Goal: Task Accomplishment & Management: Use online tool/utility

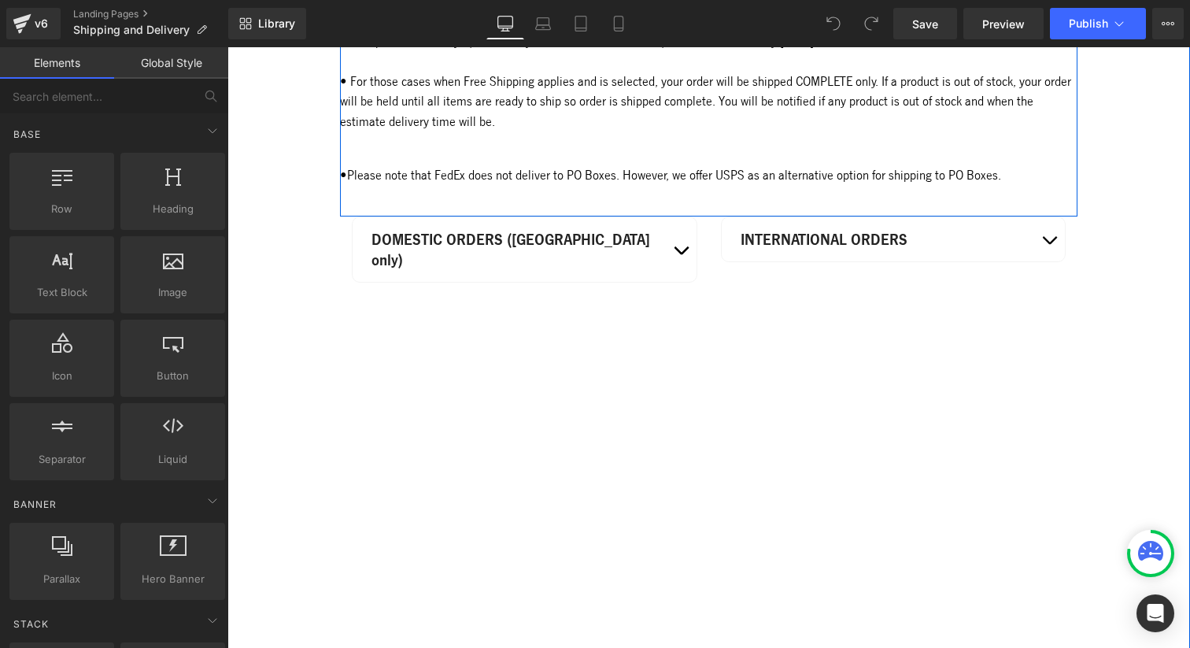
scroll to position [506, 0]
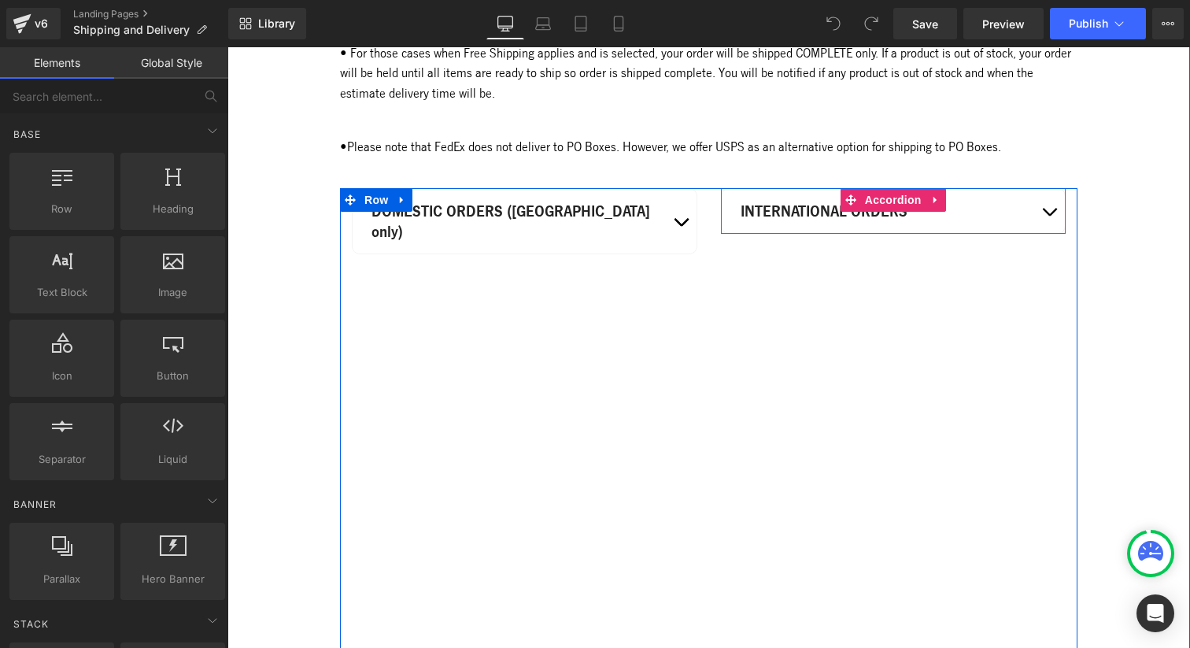
click at [1054, 233] on button "button" at bounding box center [1048, 211] width 31 height 44
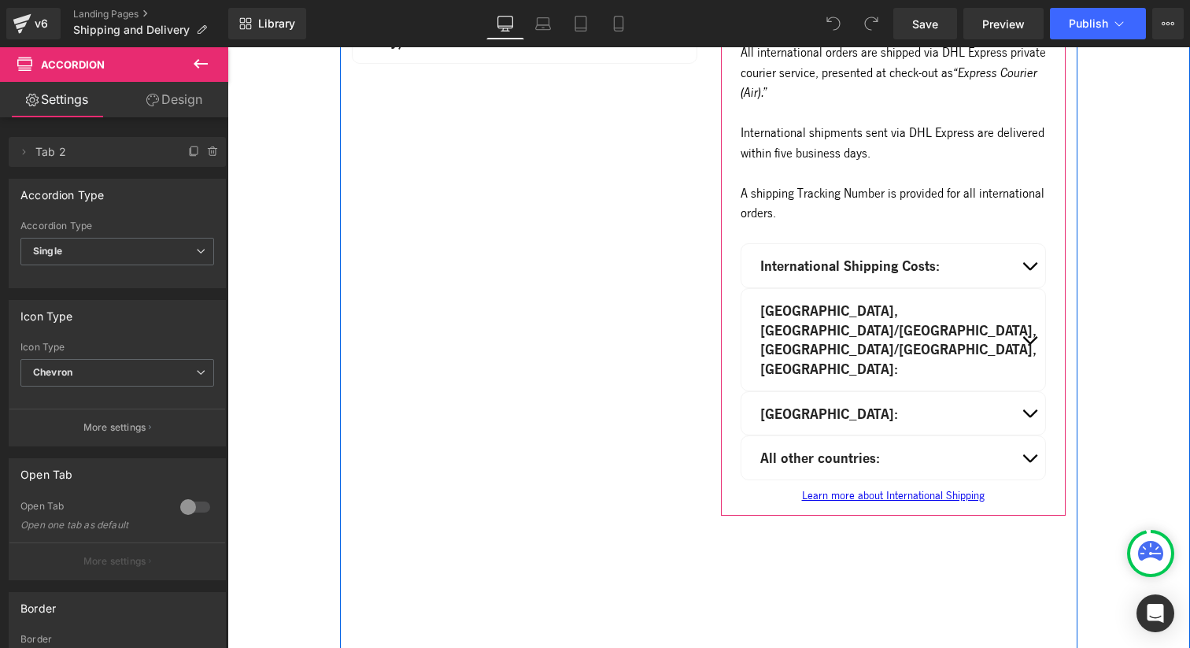
scroll to position [705, 0]
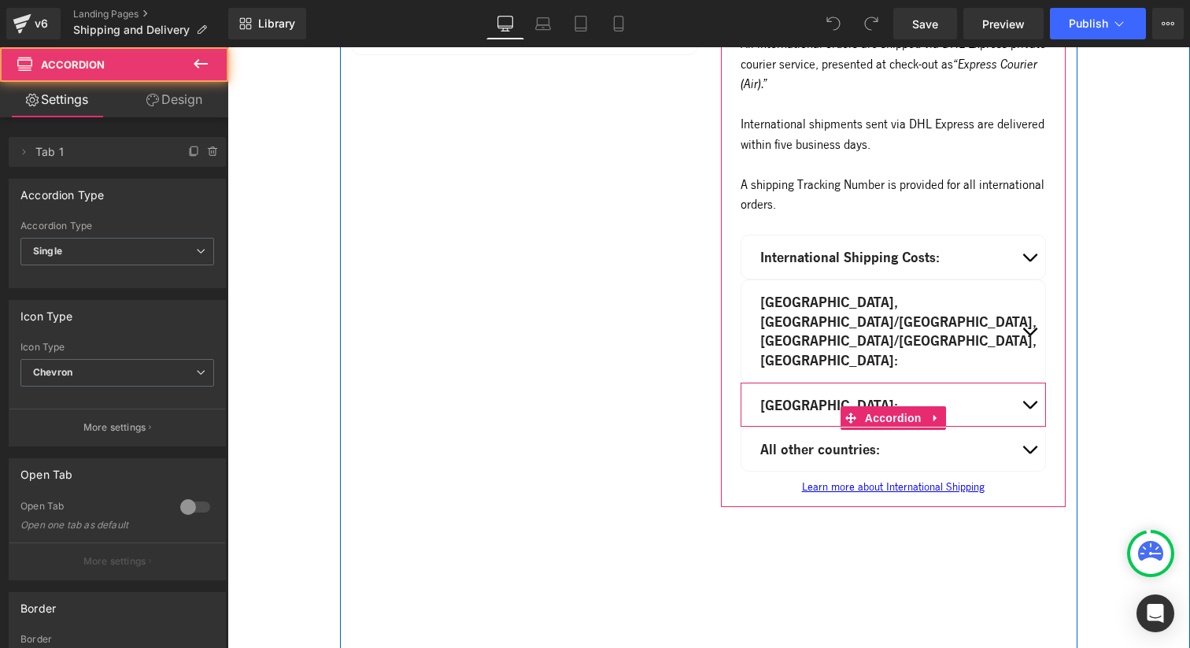
click at [1033, 409] on button "button" at bounding box center [1029, 404] width 31 height 43
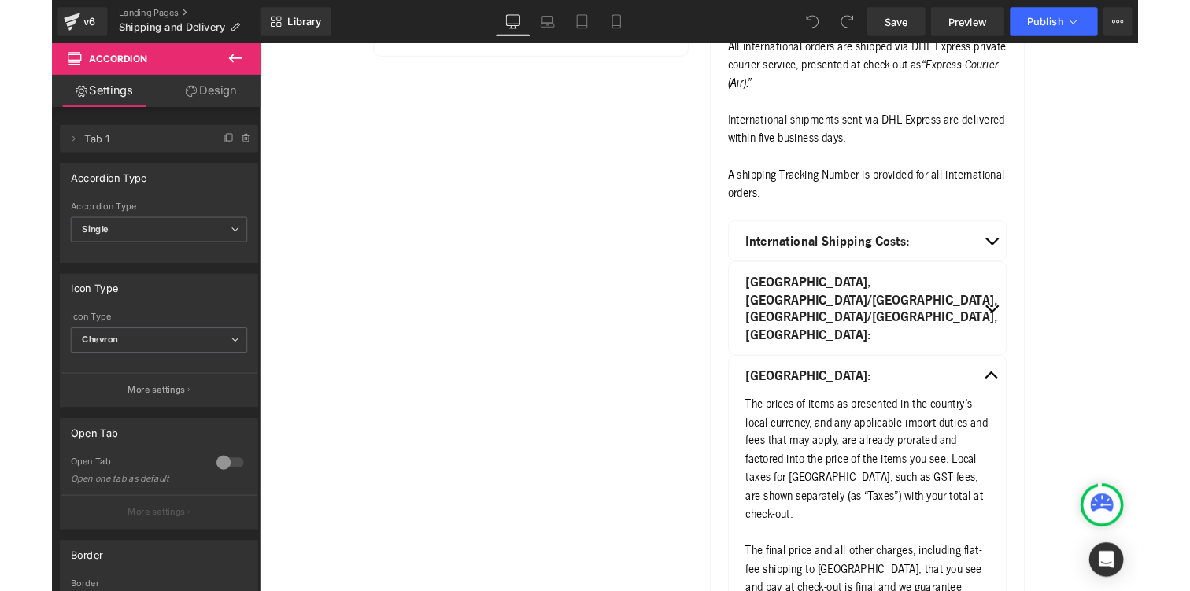
scroll to position [691, 0]
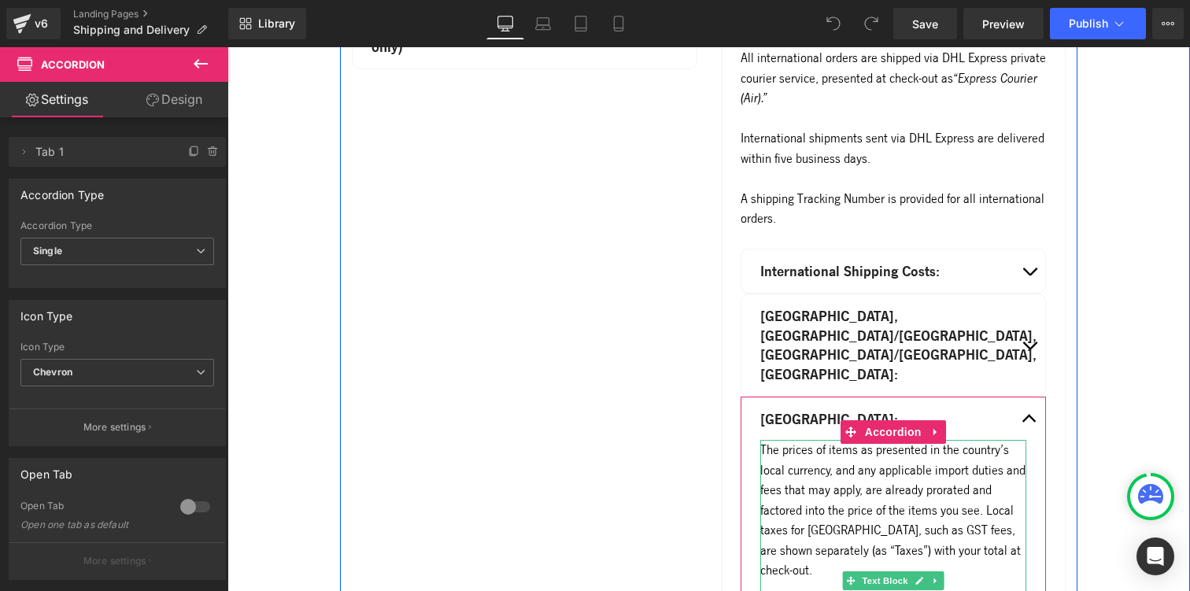
click at [793, 449] on div "The prices of items as presented in the country’s local currency, and any appli…" at bounding box center [893, 570] width 267 height 261
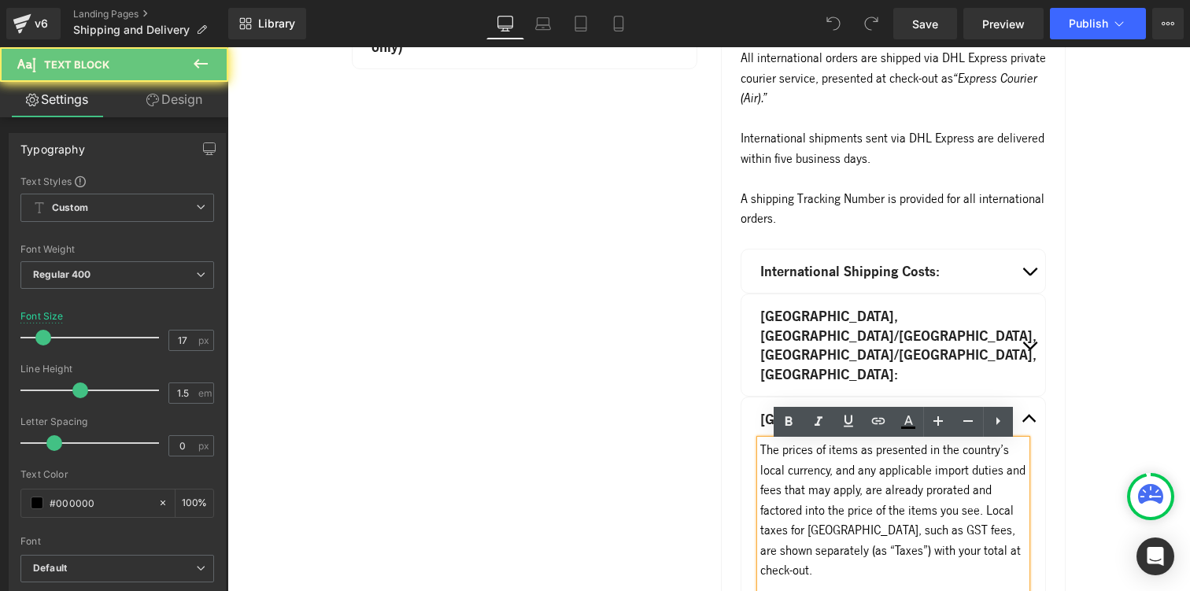
click at [760, 449] on div "The prices of items as presented in the country’s local currency, and any appli…" at bounding box center [893, 570] width 267 height 261
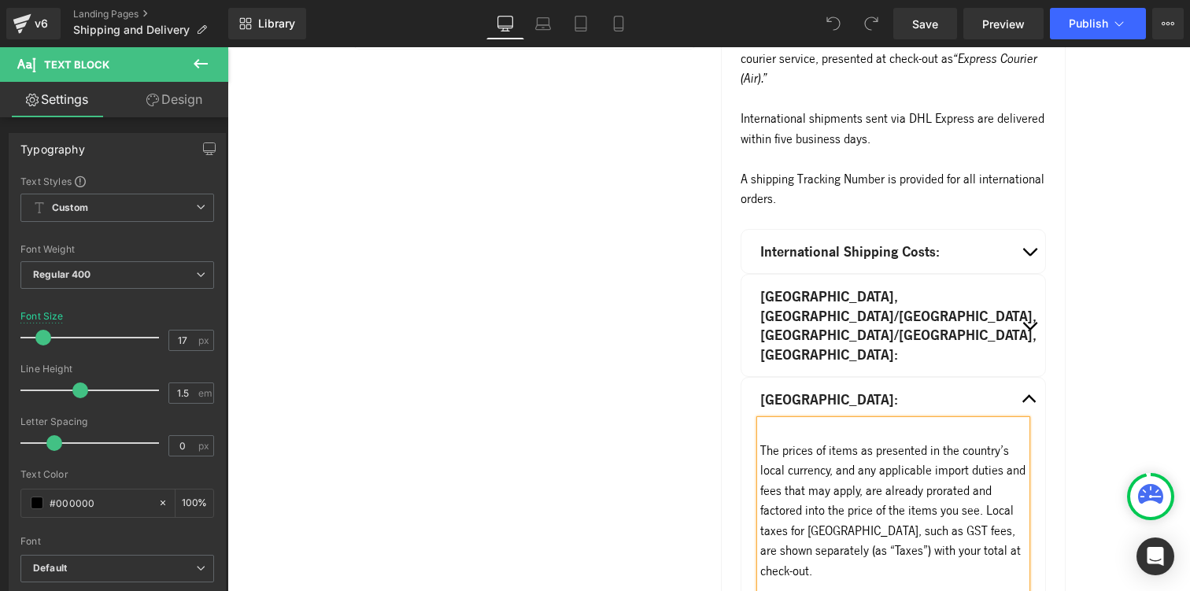
scroll to position [731, 0]
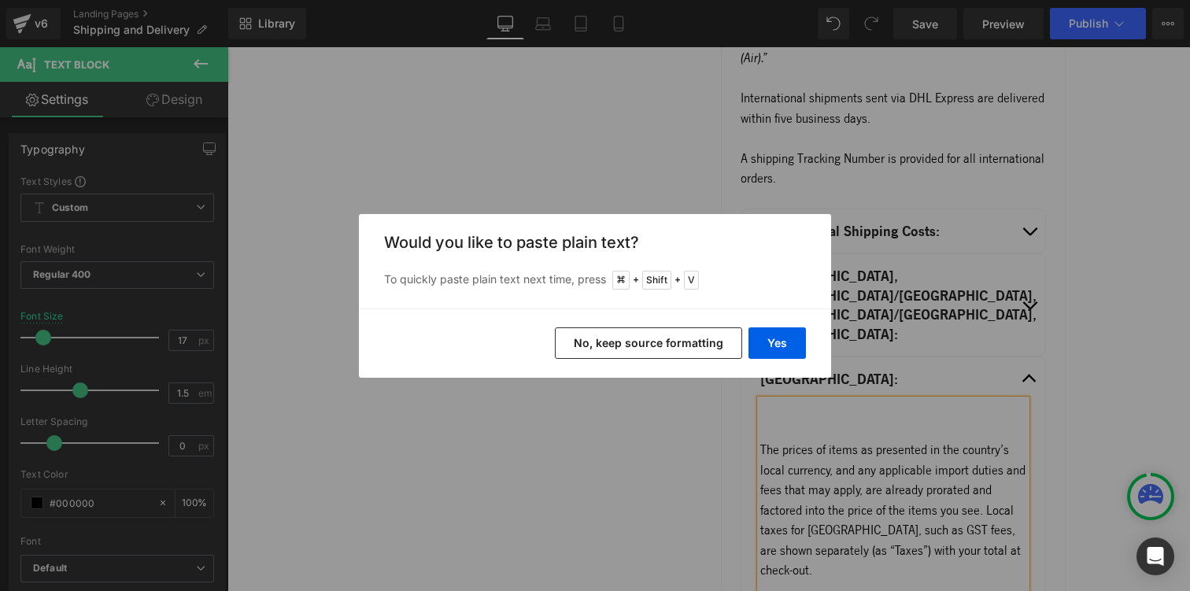
click at [718, 336] on button "No, keep source formatting" at bounding box center [648, 342] width 187 height 31
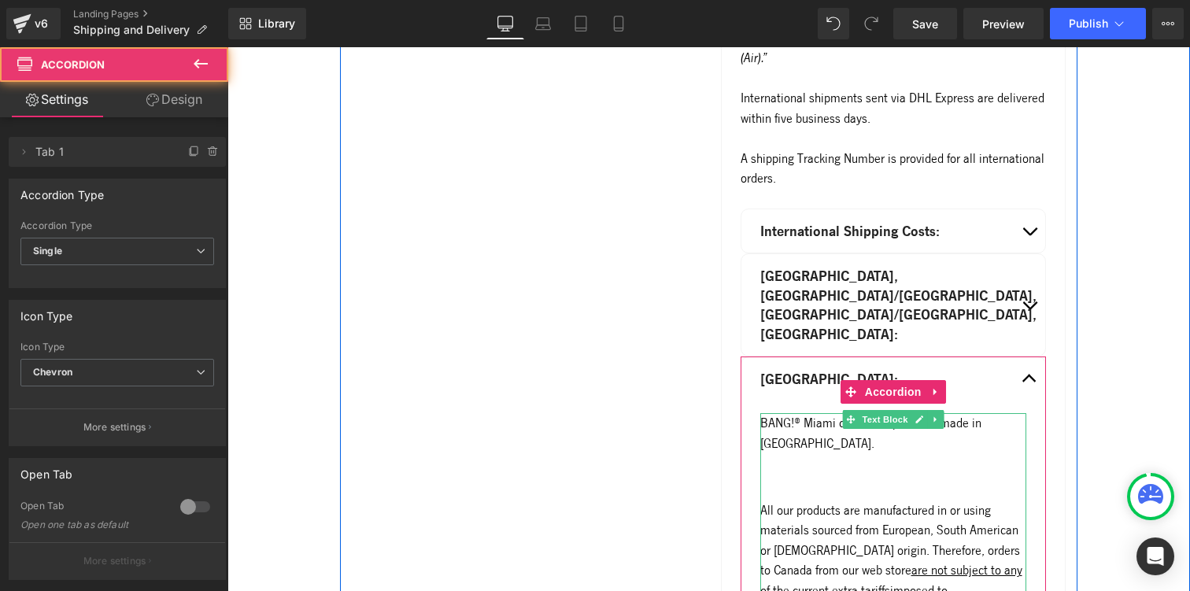
click at [766, 507] on p "All our products are manufactured in or using materials sourced from European, …" at bounding box center [893, 560] width 267 height 120
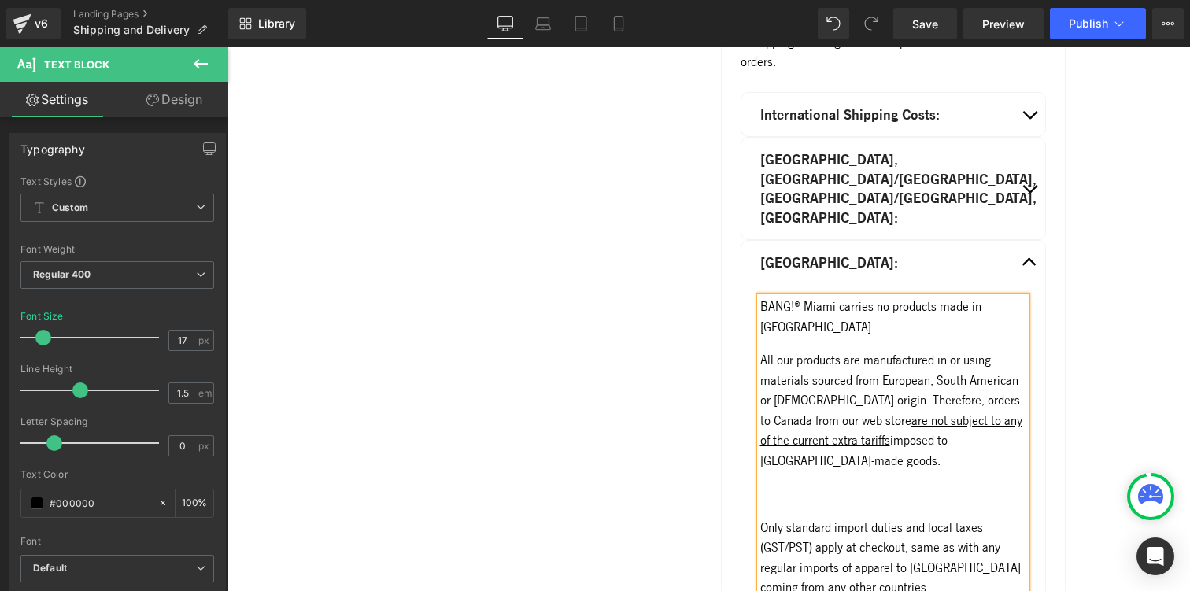
scroll to position [858, 0]
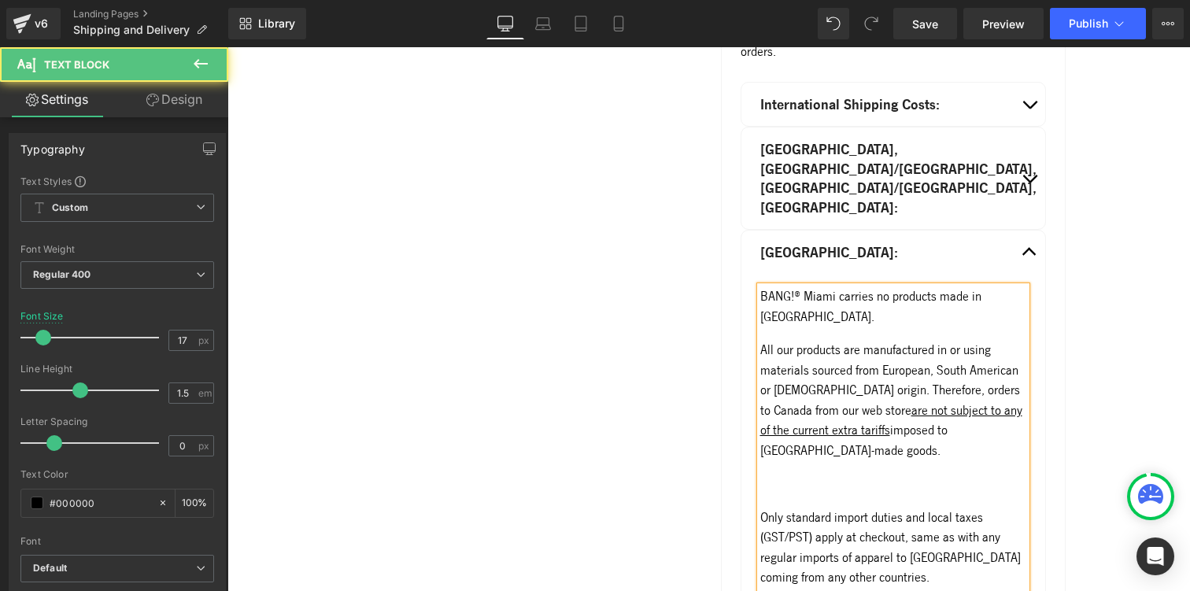
click at [773, 494] on p at bounding box center [893, 484] width 267 height 20
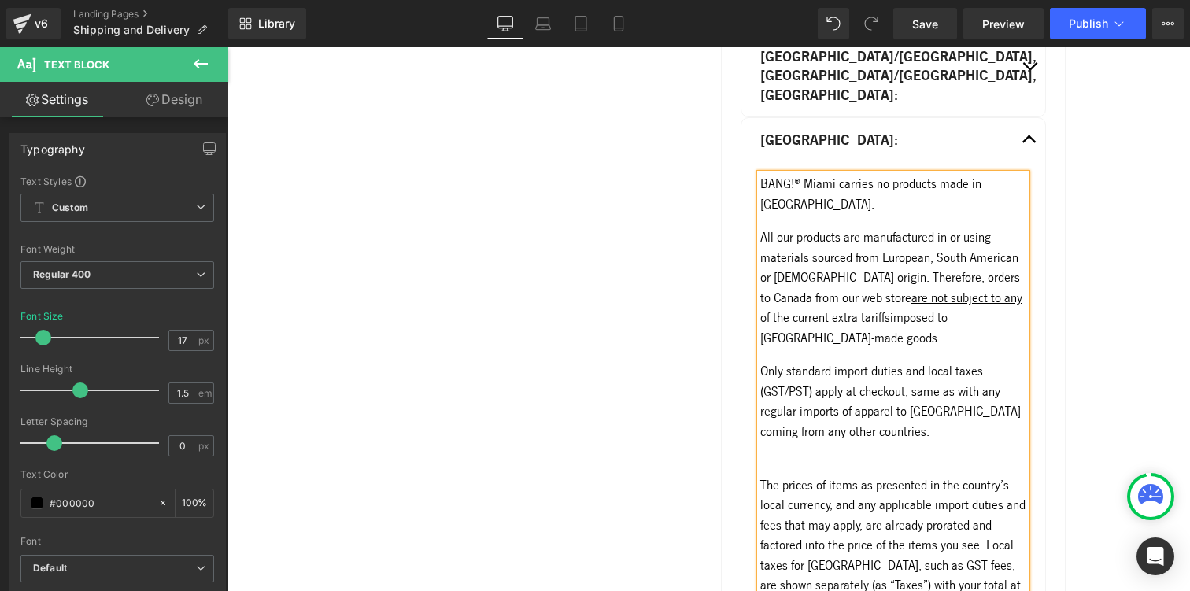
scroll to position [1009, 0]
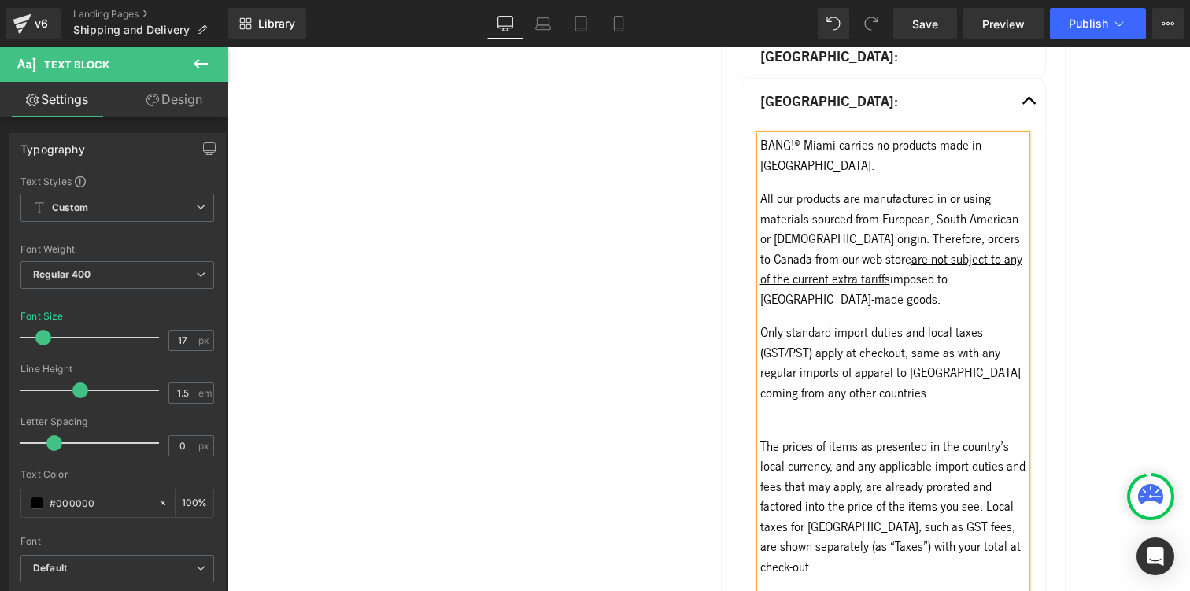
click at [792, 467] on div "BANG!® Miami carries no products made in USA. All our products are manufactured…" at bounding box center [893, 416] width 267 height 562
click at [777, 422] on div at bounding box center [893, 426] width 267 height 20
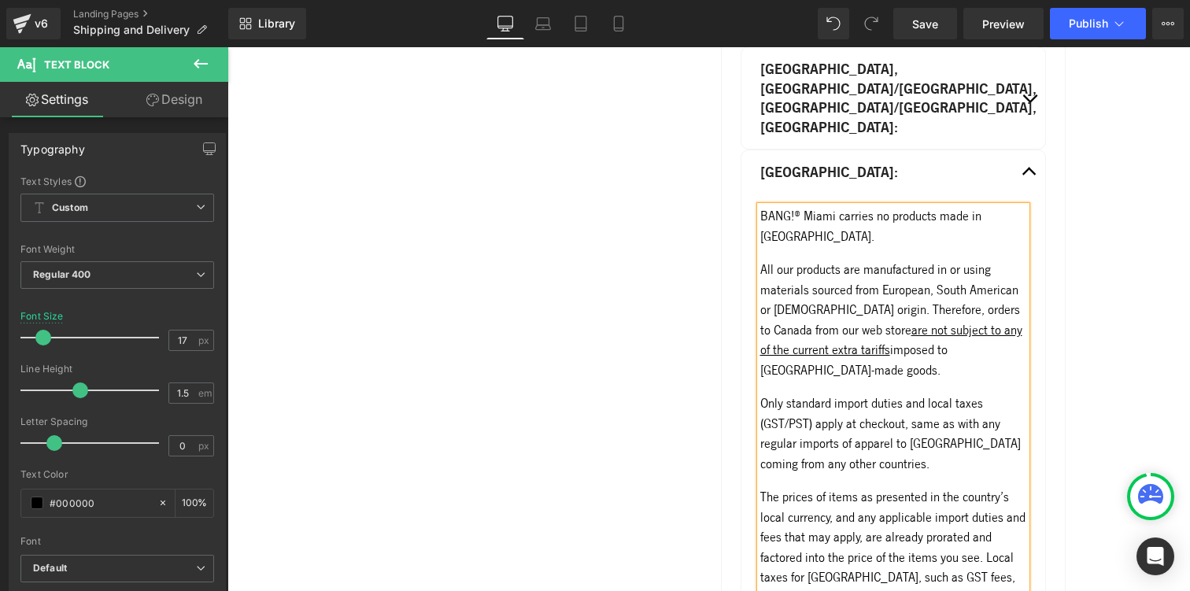
scroll to position [936, 0]
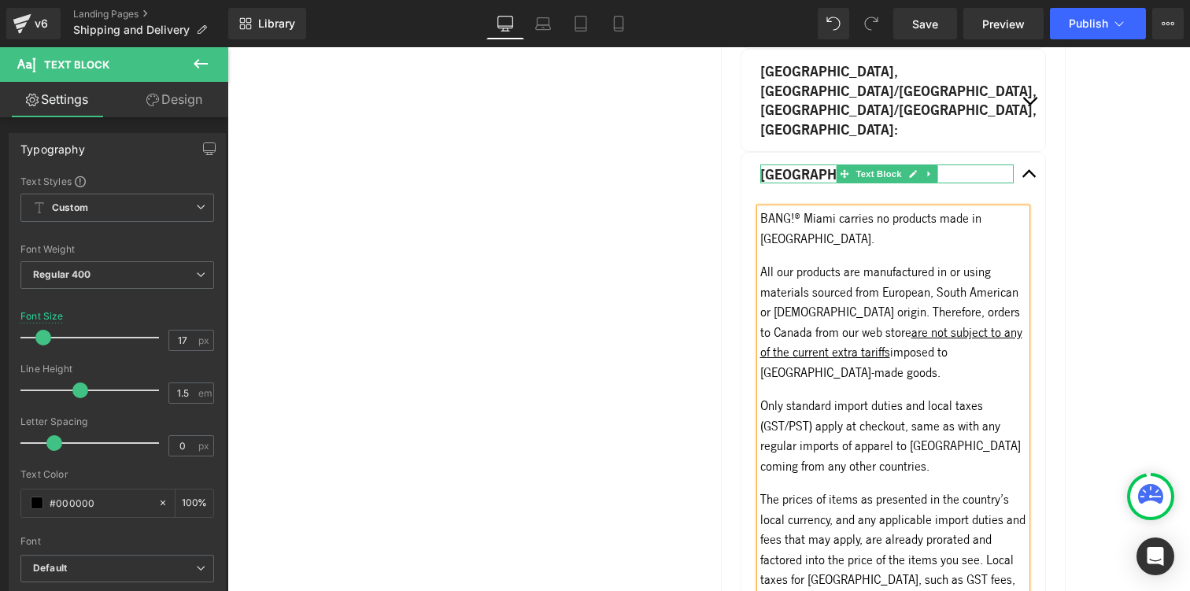
click at [813, 175] on p "Canada:" at bounding box center [887, 174] width 254 height 20
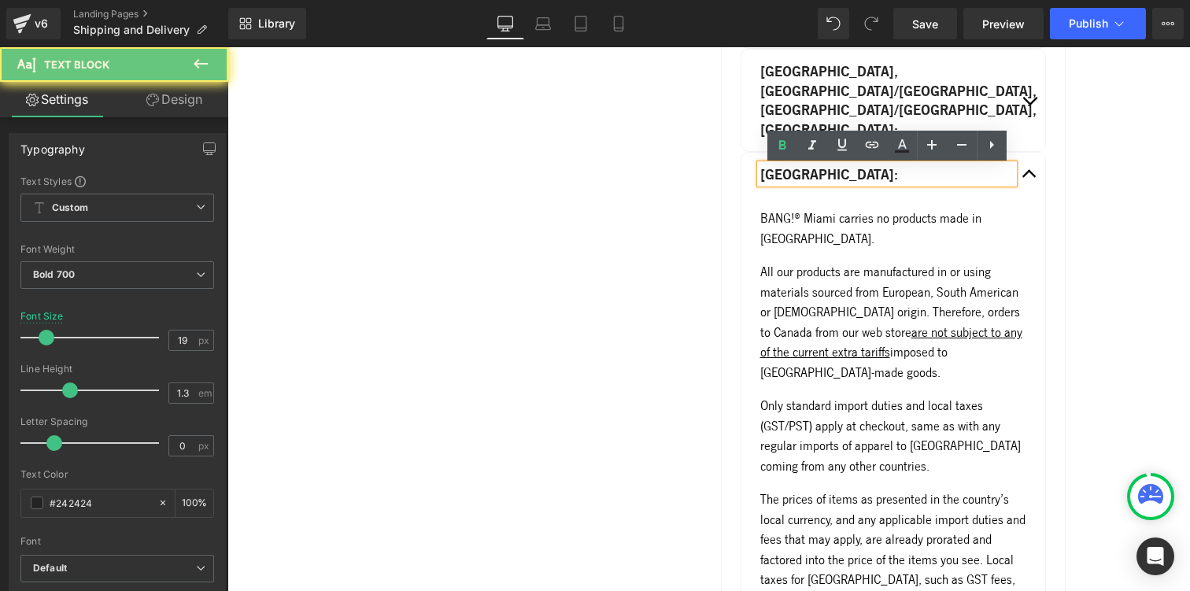
click at [829, 175] on p "Canada:" at bounding box center [887, 174] width 254 height 20
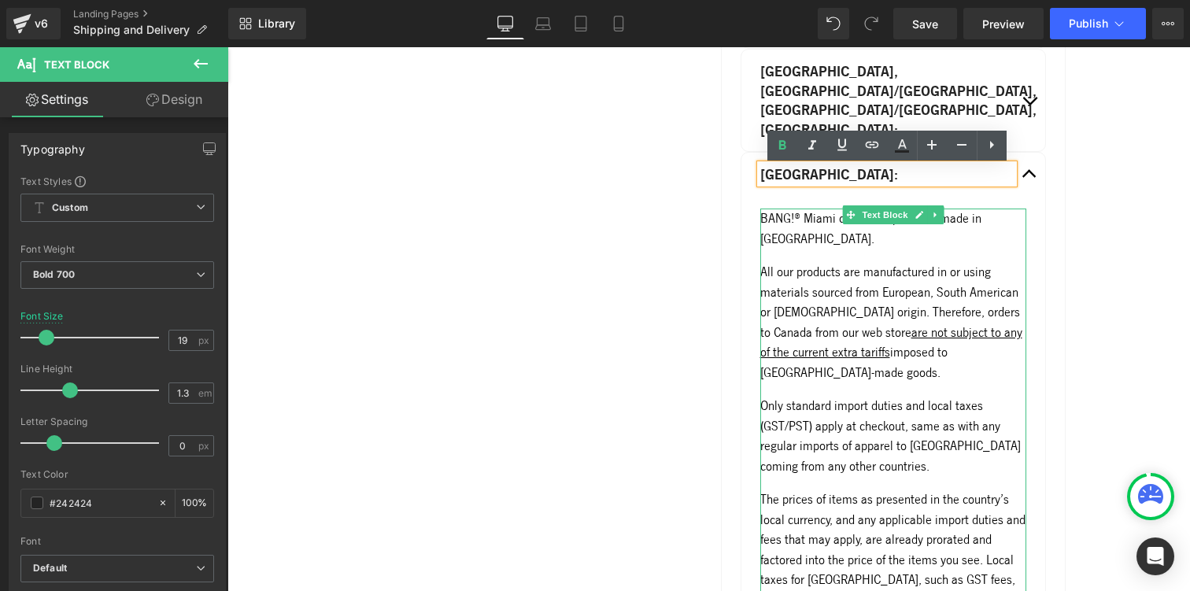
click at [766, 220] on p "BANG!® Miami carries no products made in [GEOGRAPHIC_DATA]." at bounding box center [893, 229] width 267 height 40
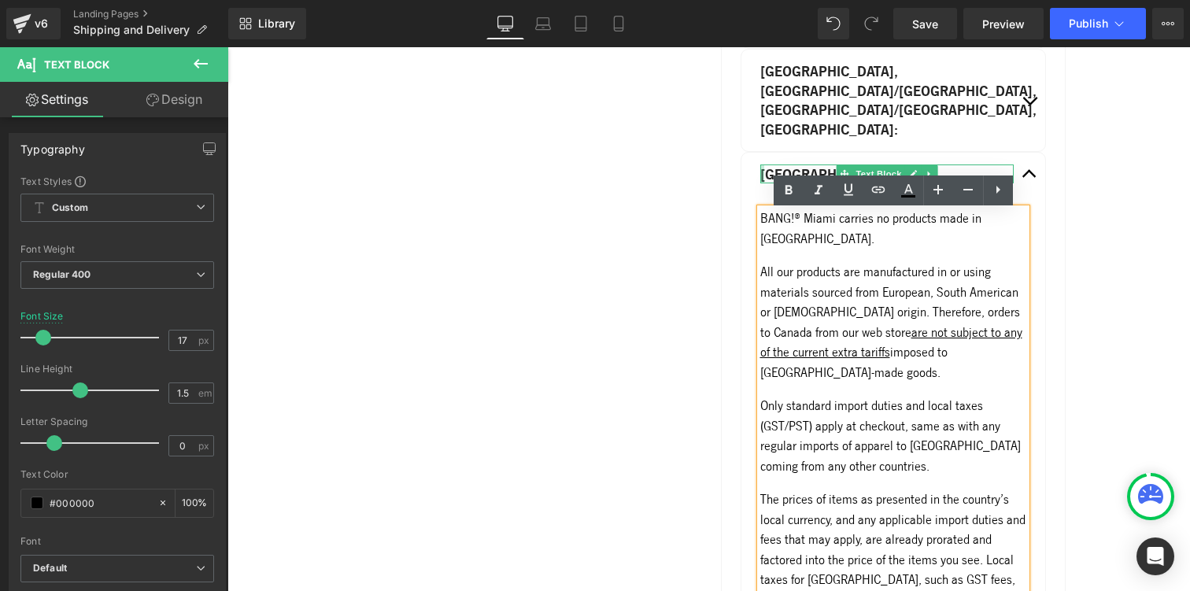
click at [762, 169] on div at bounding box center [762, 174] width 4 height 20
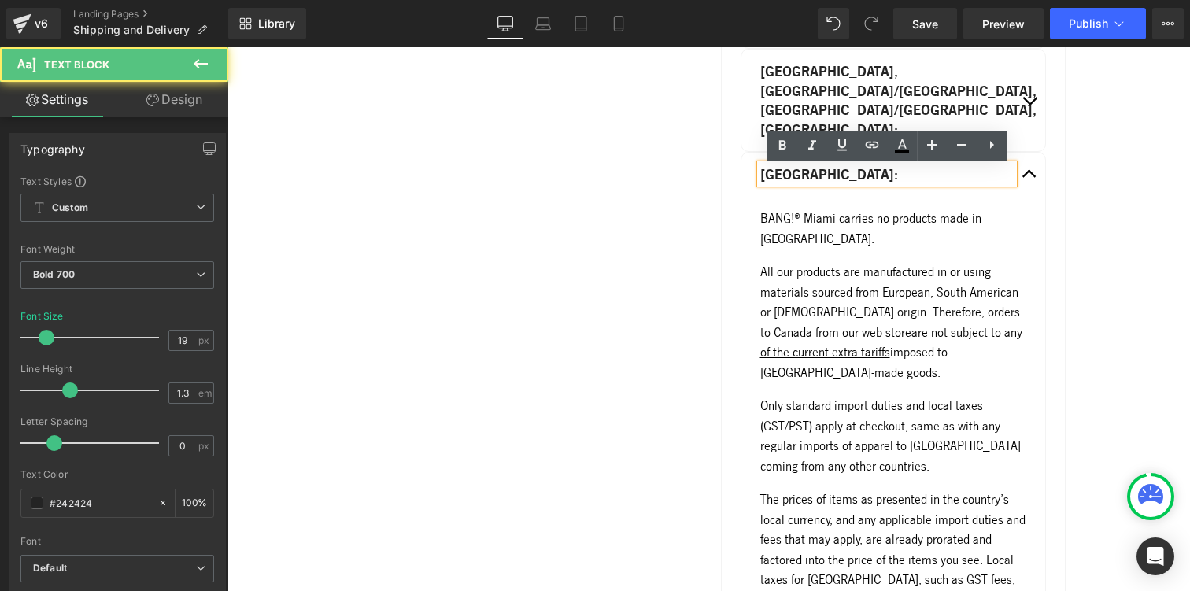
click at [846, 174] on p "Canada:" at bounding box center [887, 174] width 254 height 20
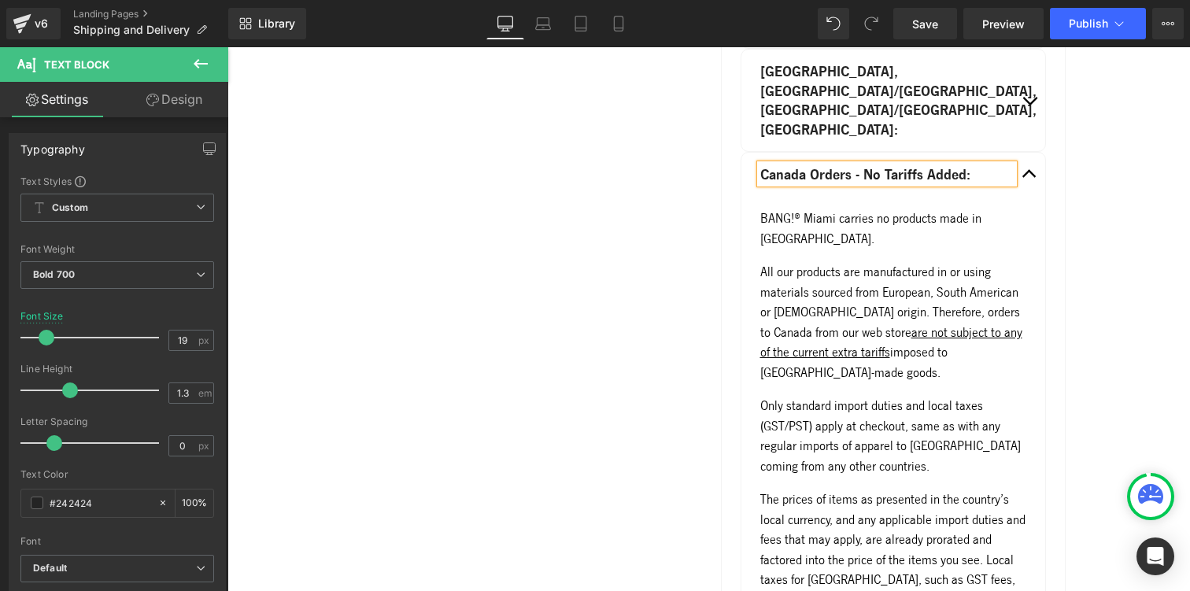
click at [560, 315] on div "DOMESTIC ORDERS (USA only) Text Block For each of the shipping services present…" at bounding box center [708, 304] width 737 height 1092
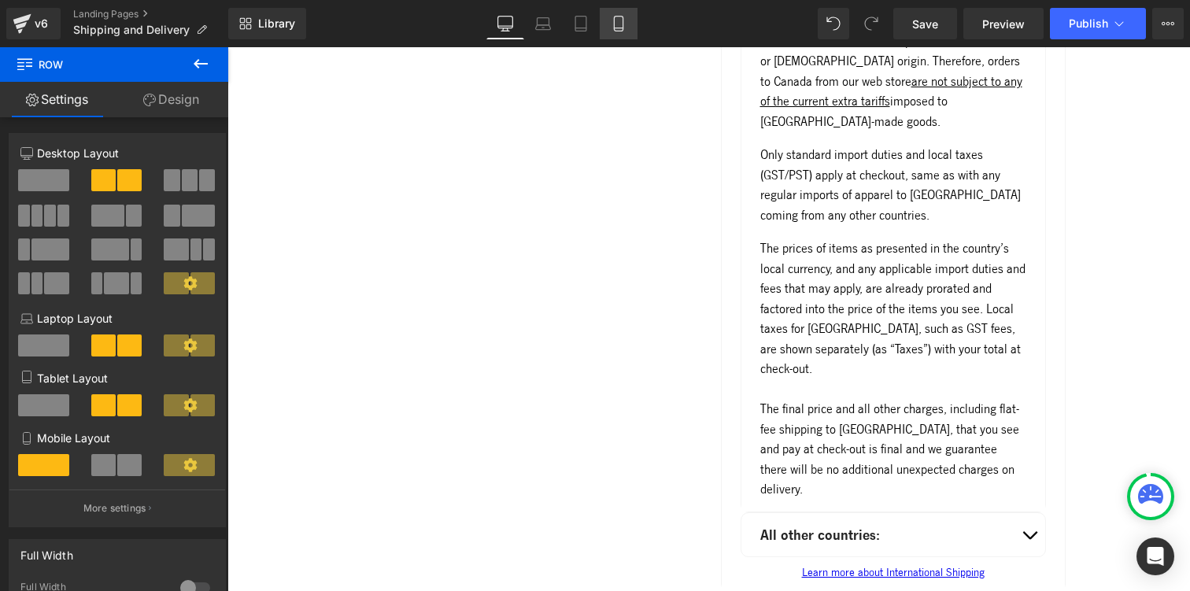
click at [620, 21] on icon at bounding box center [619, 24] width 16 height 16
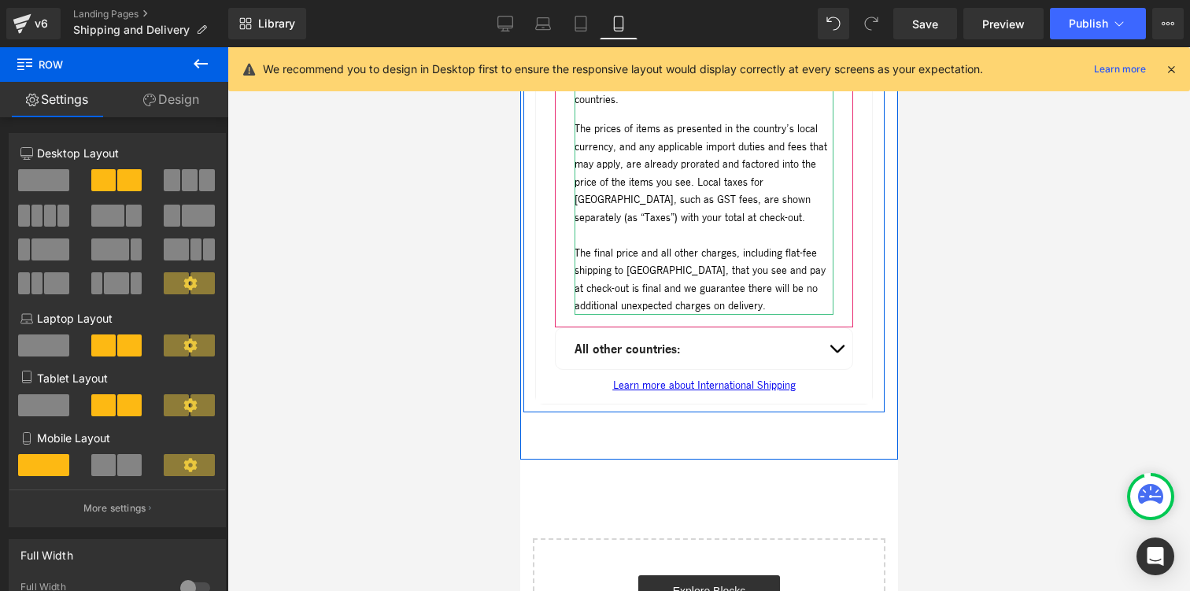
scroll to position [1513, 0]
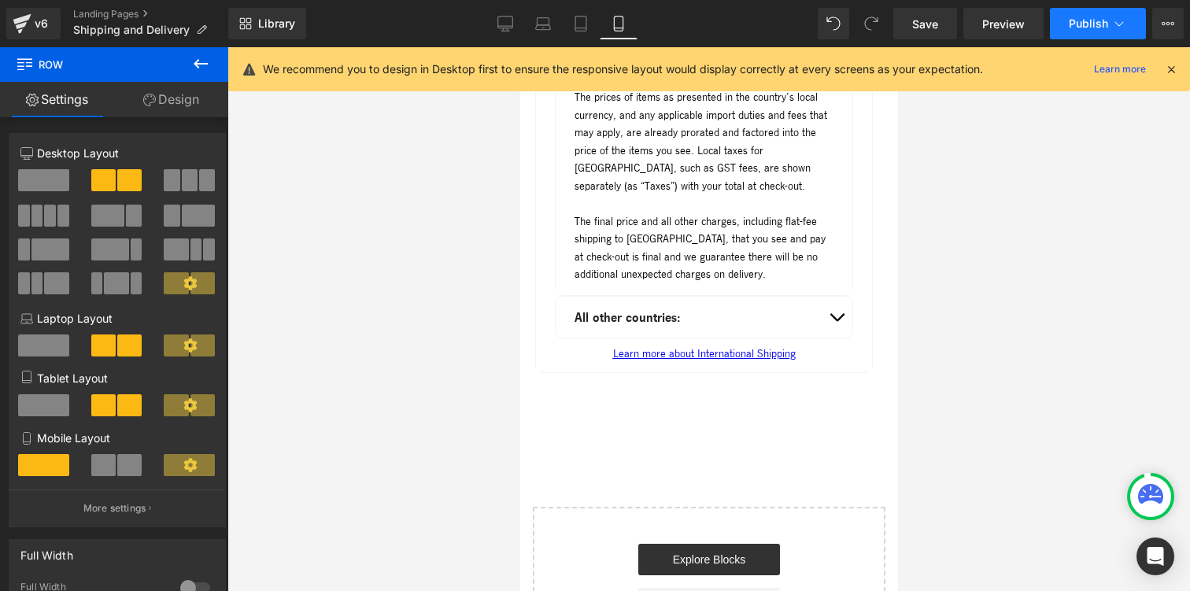
click at [1072, 31] on button "Publish" at bounding box center [1098, 23] width 96 height 31
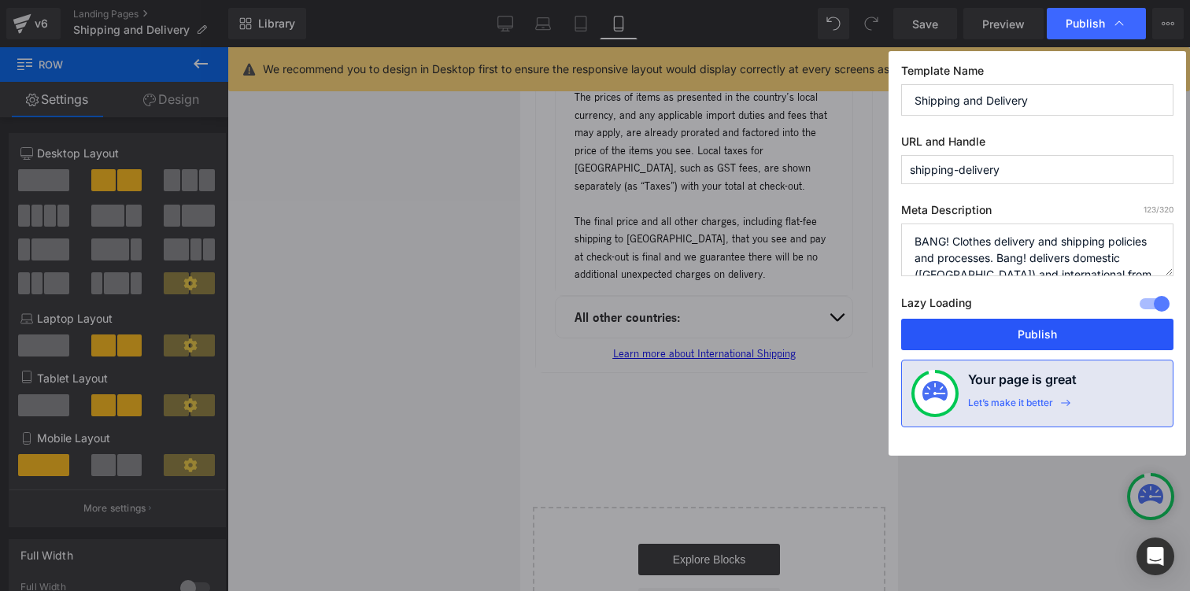
click at [1034, 336] on button "Publish" at bounding box center [1037, 334] width 272 height 31
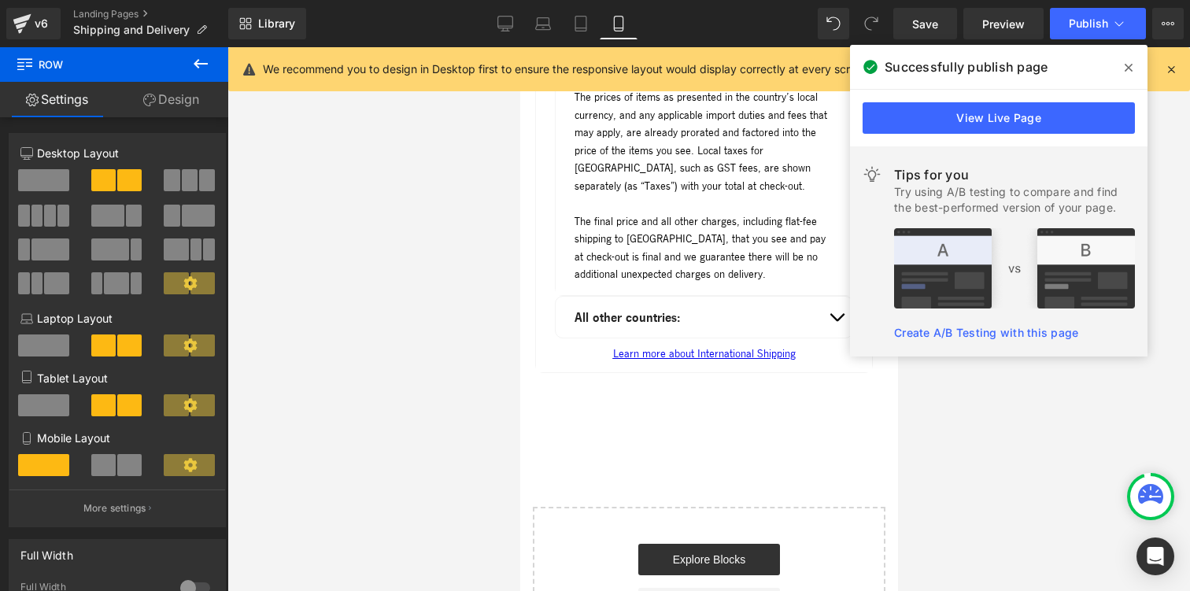
click at [1128, 62] on icon at bounding box center [1129, 67] width 8 height 13
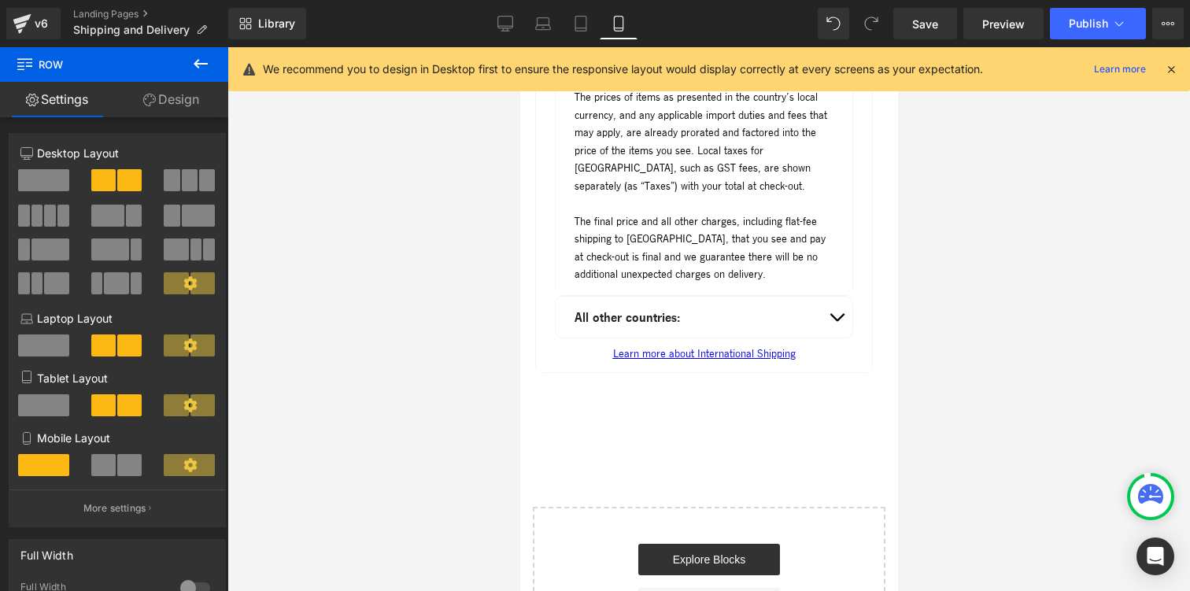
click at [1176, 65] on icon at bounding box center [1171, 69] width 14 height 14
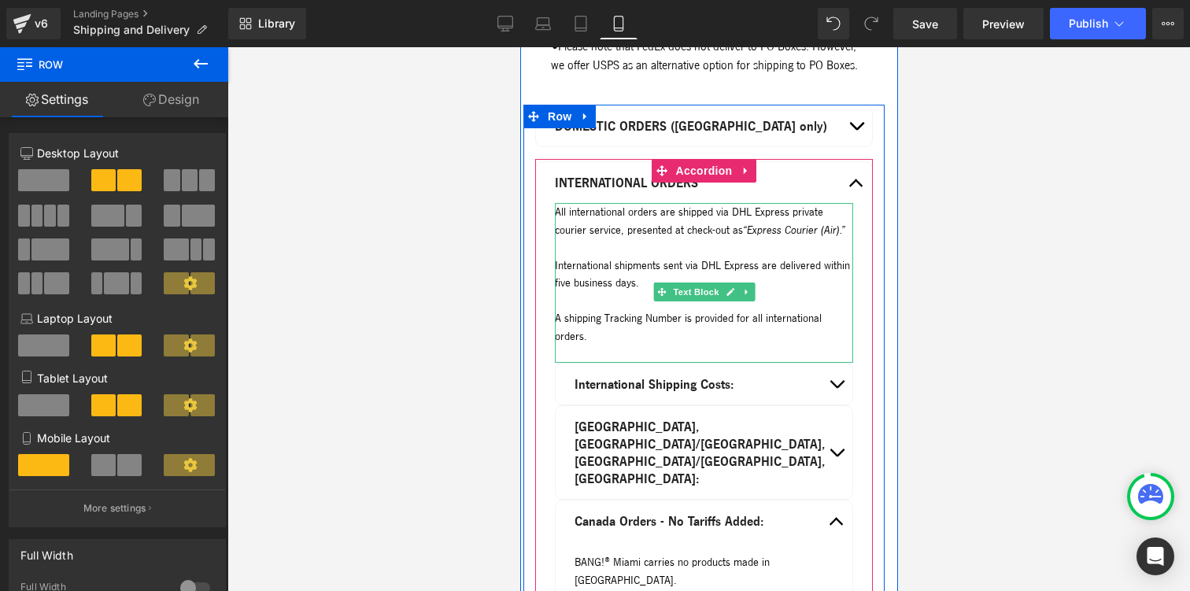
scroll to position [791, 0]
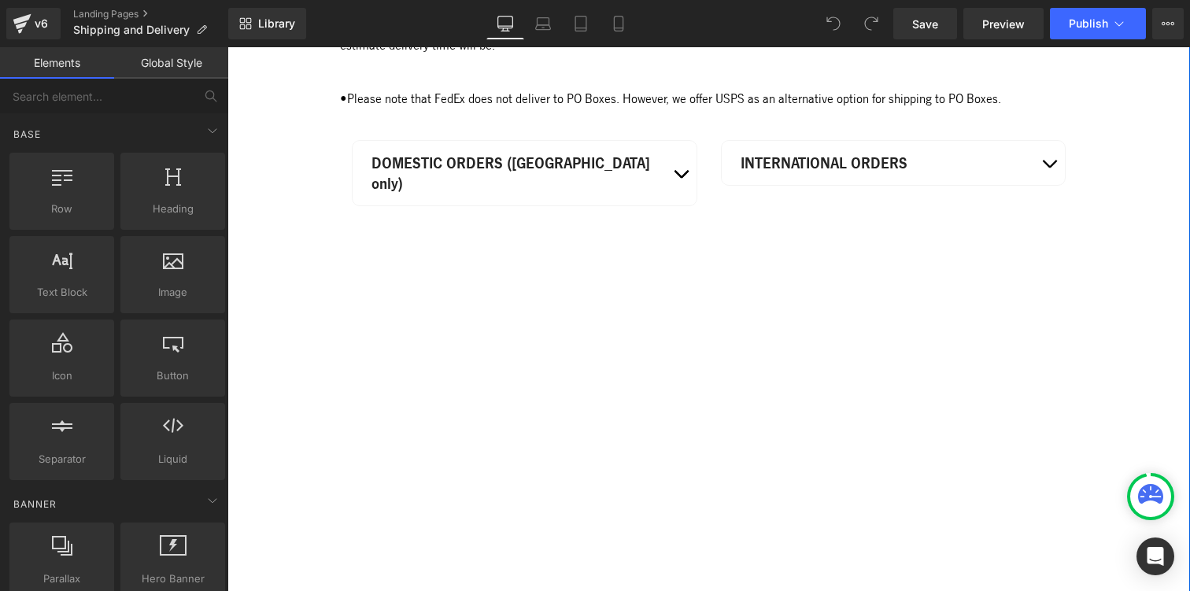
scroll to position [594, 0]
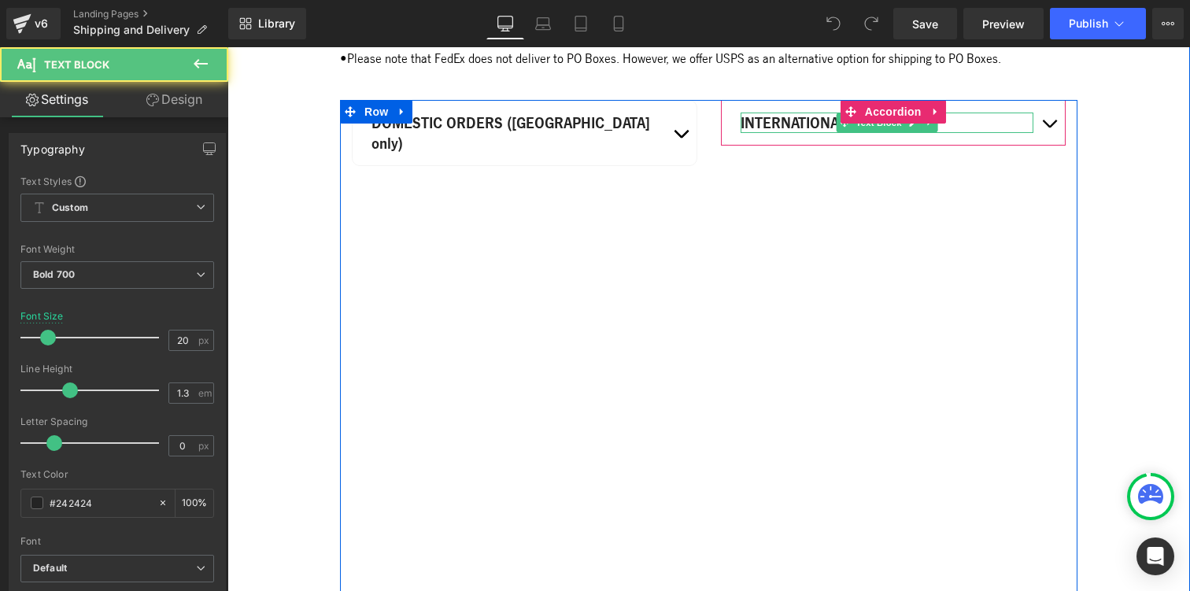
click at [988, 133] on p "INTERNATIONAL ORDERS" at bounding box center [887, 123] width 294 height 20
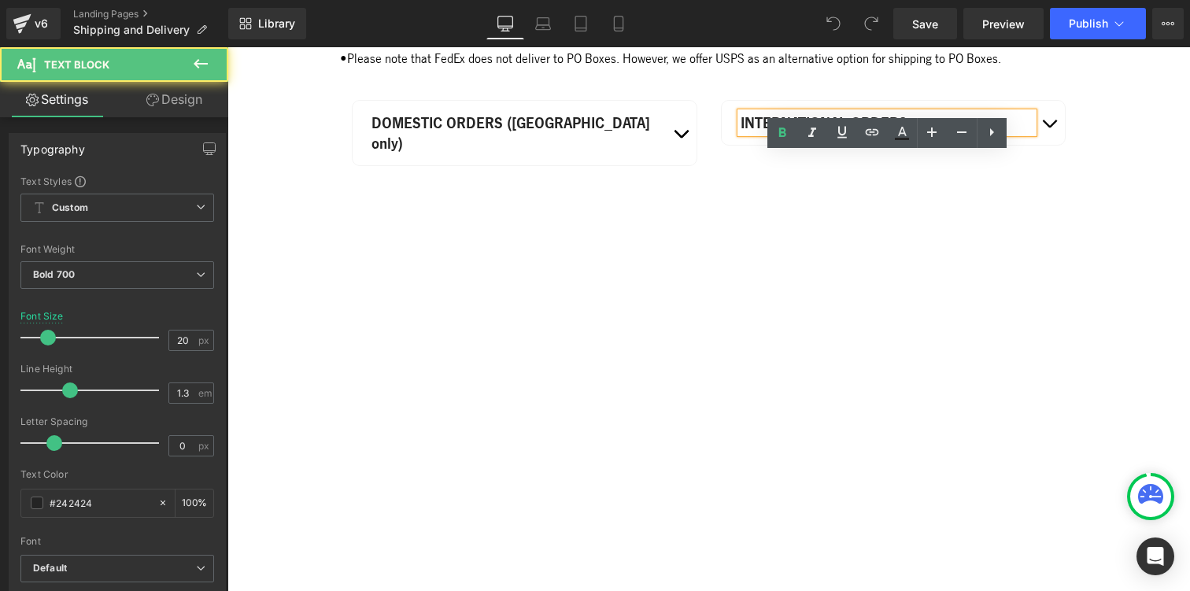
click at [1060, 145] on button "button" at bounding box center [1048, 123] width 31 height 44
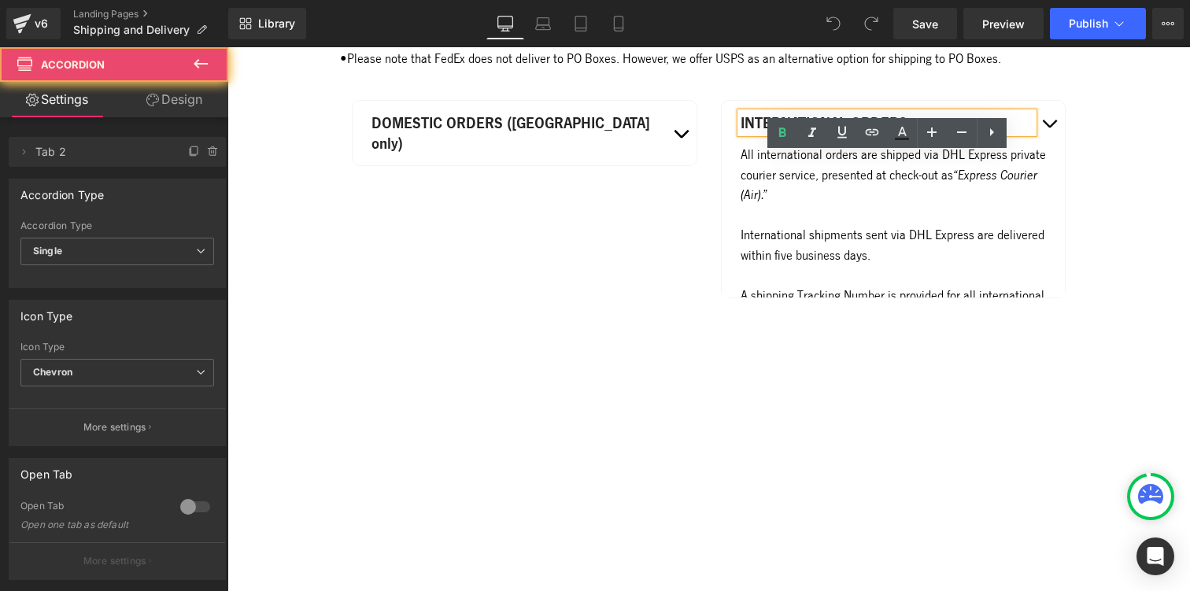
click at [1059, 145] on button "button" at bounding box center [1048, 123] width 31 height 44
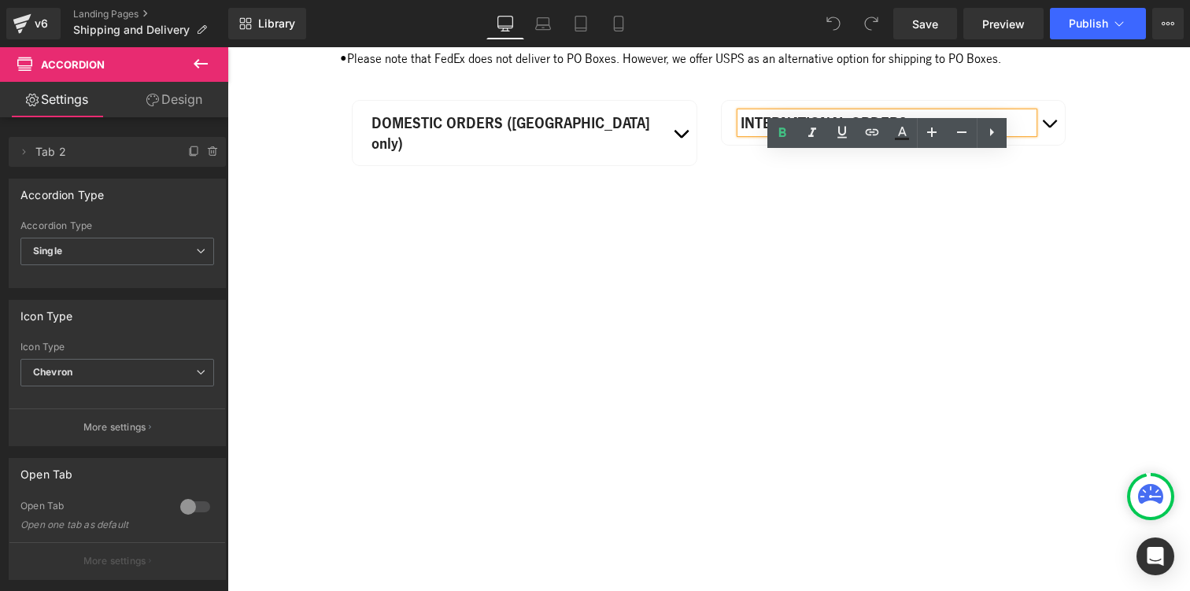
click at [1054, 145] on button "button" at bounding box center [1048, 123] width 31 height 44
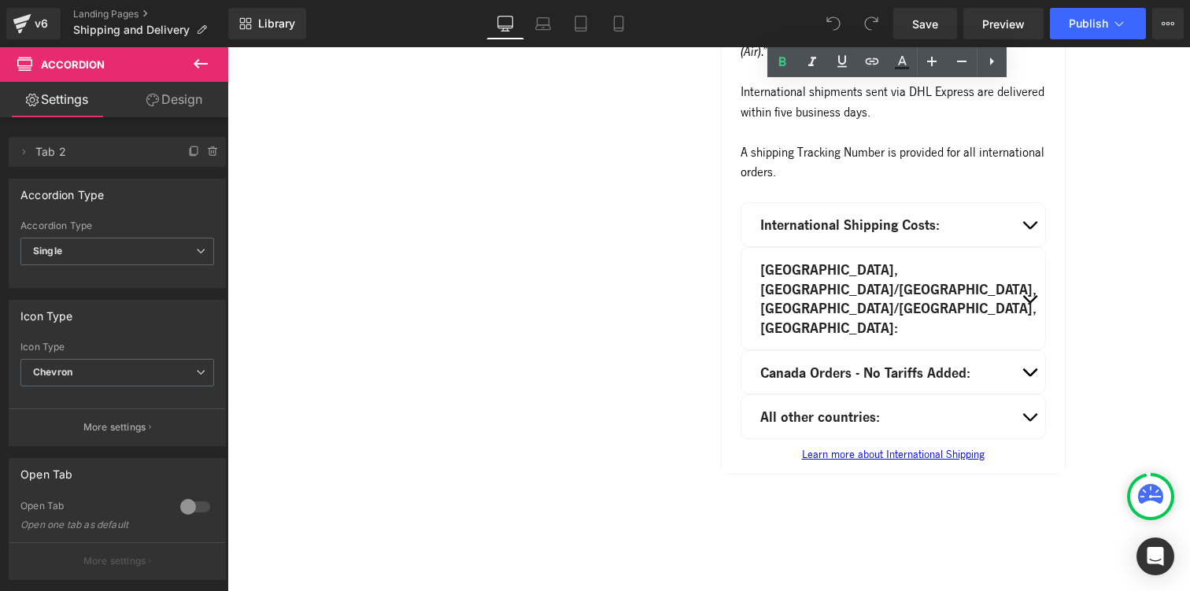
scroll to position [746, 0]
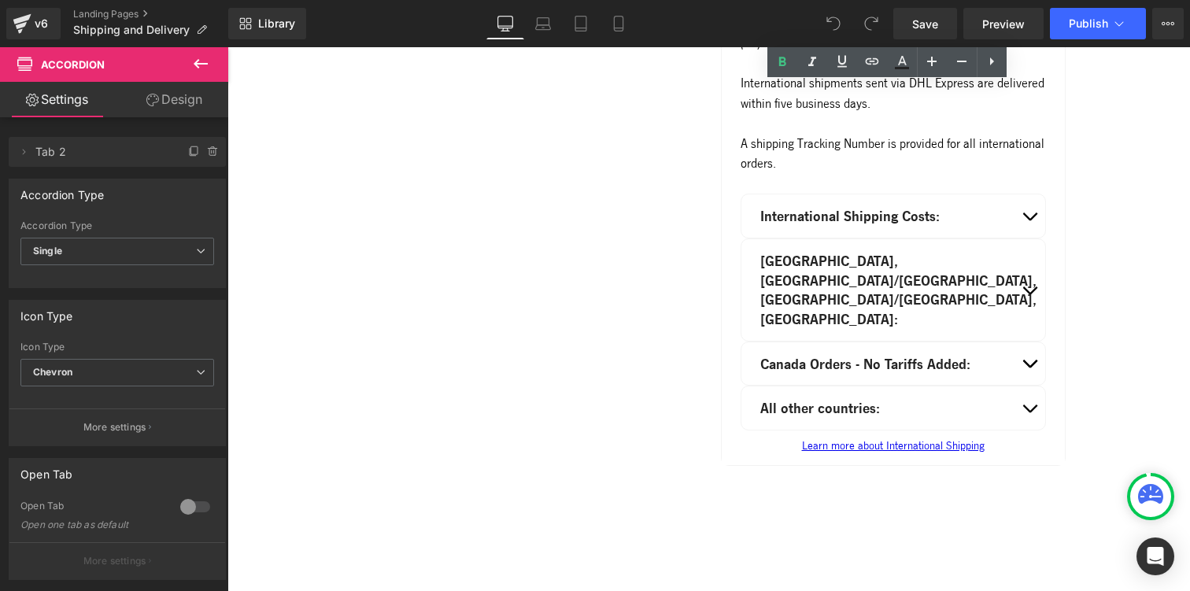
click at [1037, 368] on button "button" at bounding box center [1029, 363] width 31 height 43
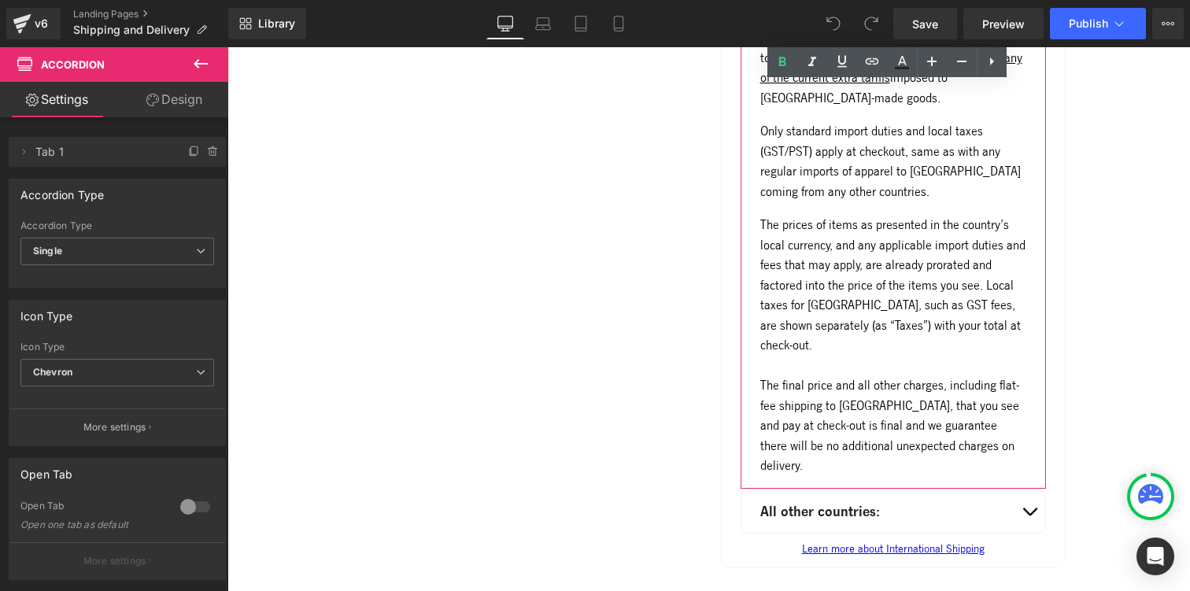
scroll to position [1382, 0]
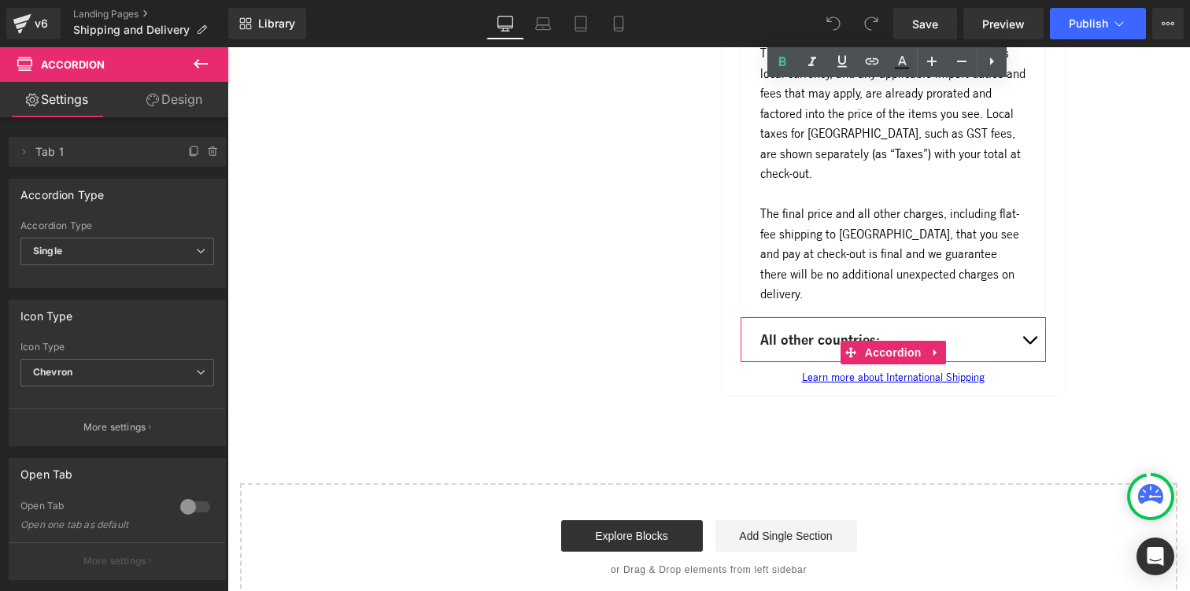
click at [1038, 361] on button "button" at bounding box center [1029, 339] width 31 height 43
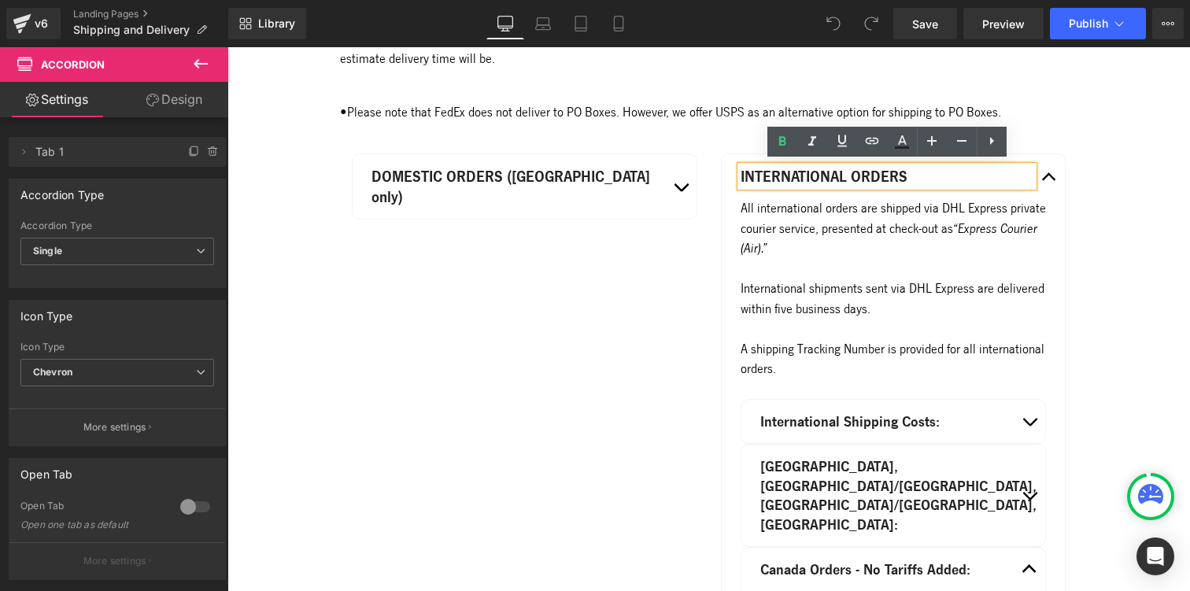
scroll to position [530, 0]
